Goal: Navigation & Orientation: Find specific page/section

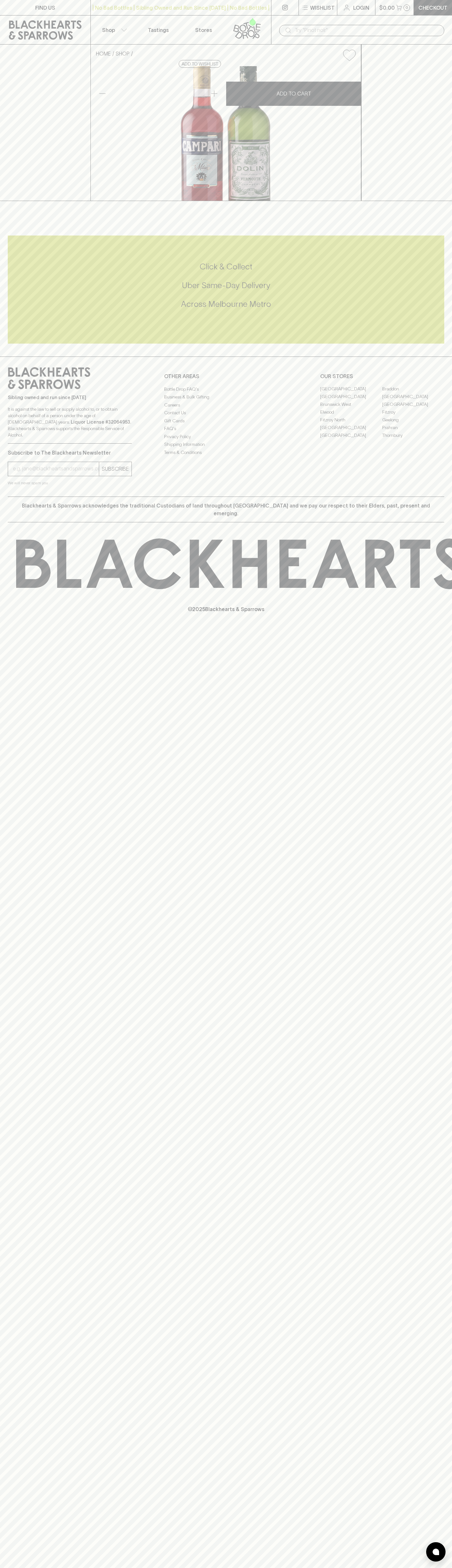
click at [3, 13] on link "FIND US" at bounding box center [45, 7] width 90 height 15
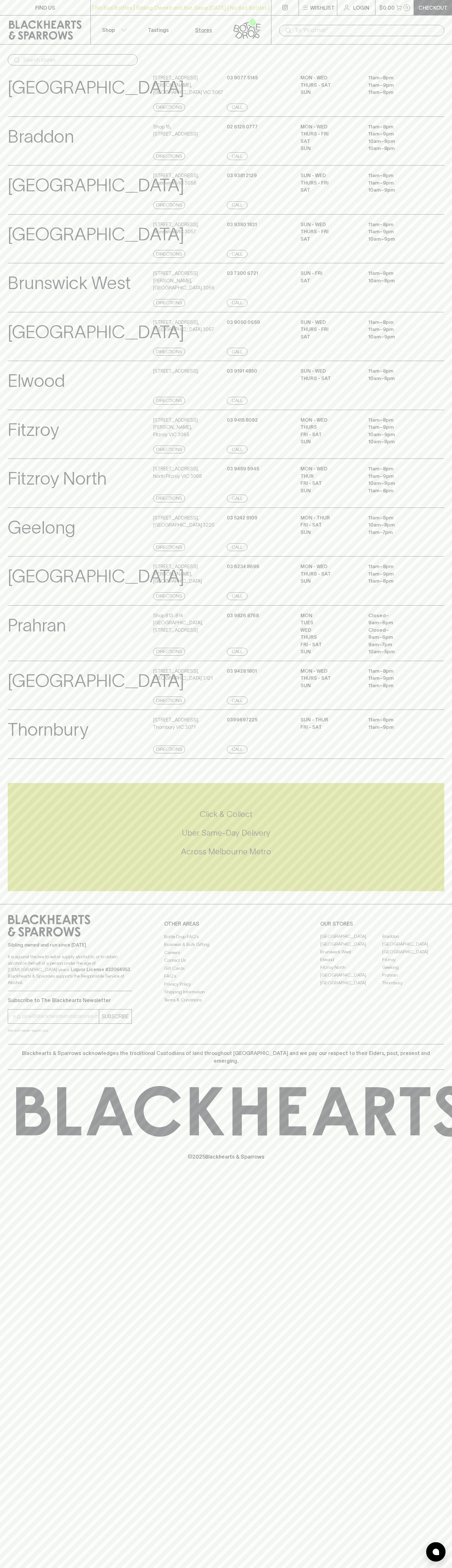
click at [70, 1568] on html "FIND US | No Bad Bottles | Sibling Owned and Run Since 2006 | No Bad Bottles | …" at bounding box center [226, 784] width 452 height 1568
click at [19, 1486] on div "FIND US | No Bad Bottles | Sibling Owned and Run Since 2006 | No Bad Bottles | …" at bounding box center [226, 784] width 452 height 1568
